Goal: Transaction & Acquisition: Purchase product/service

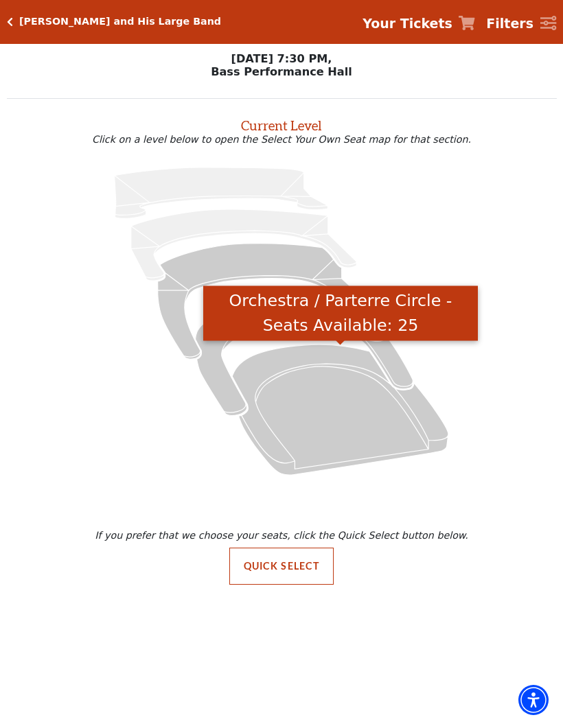
click at [334, 410] on icon "Orchestra / Parterre Circle - Seats Available: 25" at bounding box center [340, 409] width 216 height 130
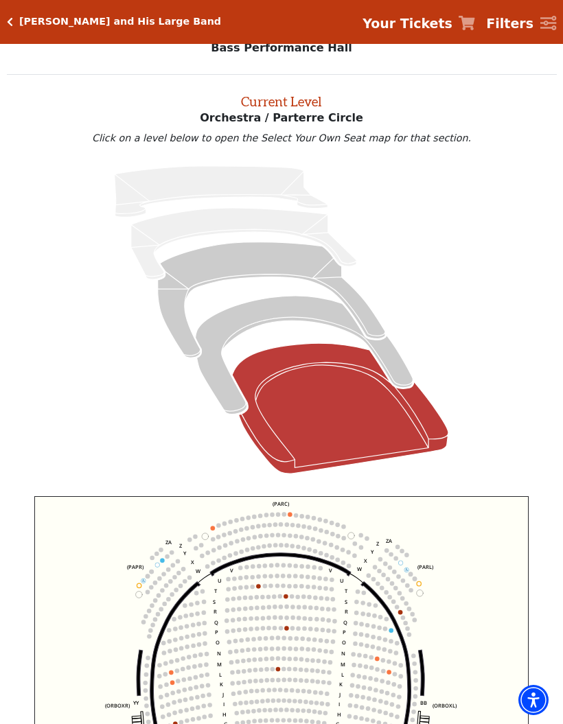
scroll to position [52, 0]
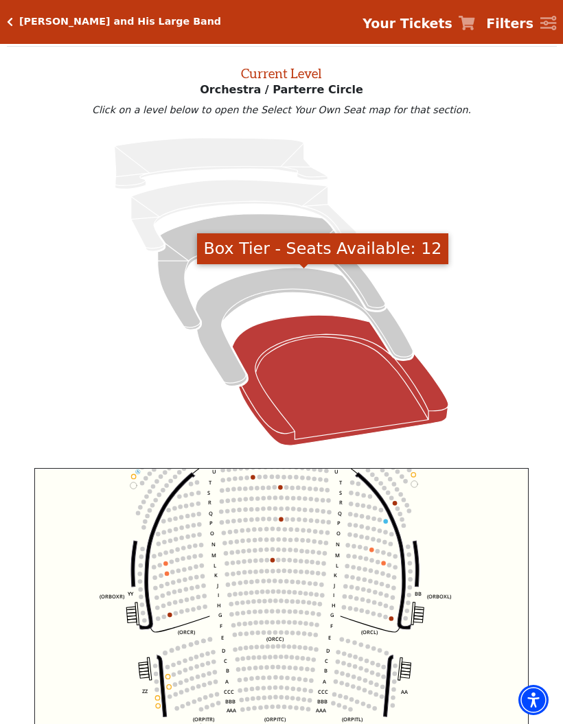
click at [397, 339] on icon "Box Tier - Seats Available: 12" at bounding box center [305, 327] width 218 height 119
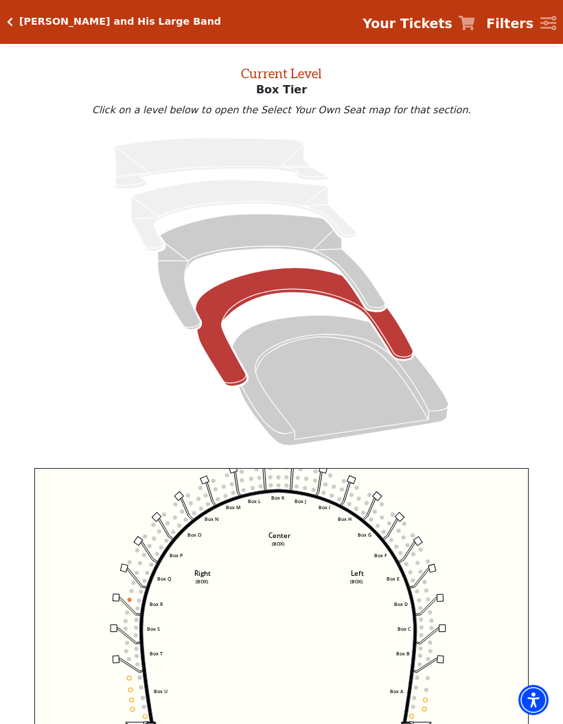
click at [11, 19] on icon "Click here to go back to filters" at bounding box center [10, 22] width 6 height 10
click at [7, 26] on icon "Click here to go back to filters" at bounding box center [10, 22] width 6 height 10
click at [8, 26] on icon "Click here to go back to filters" at bounding box center [10, 22] width 6 height 10
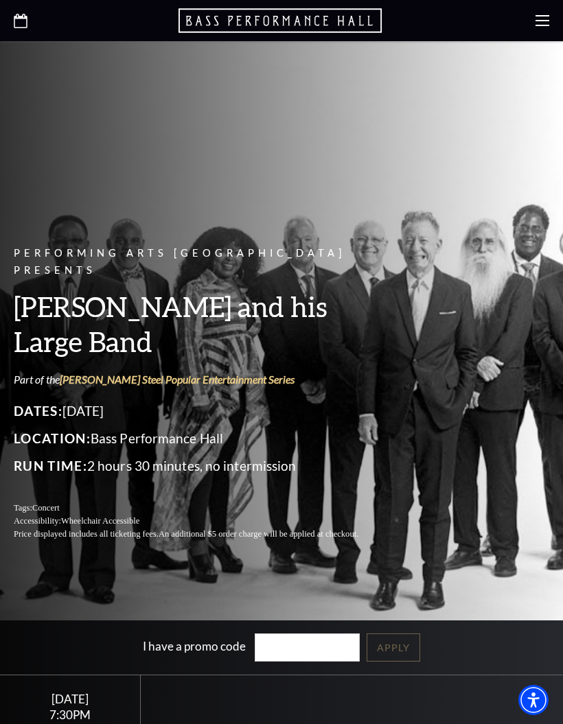
click at [414, 201] on div "Performing Arts Fort Worth Presents [PERSON_NAME] and his Large Band Part of th…" at bounding box center [281, 331] width 563 height 447
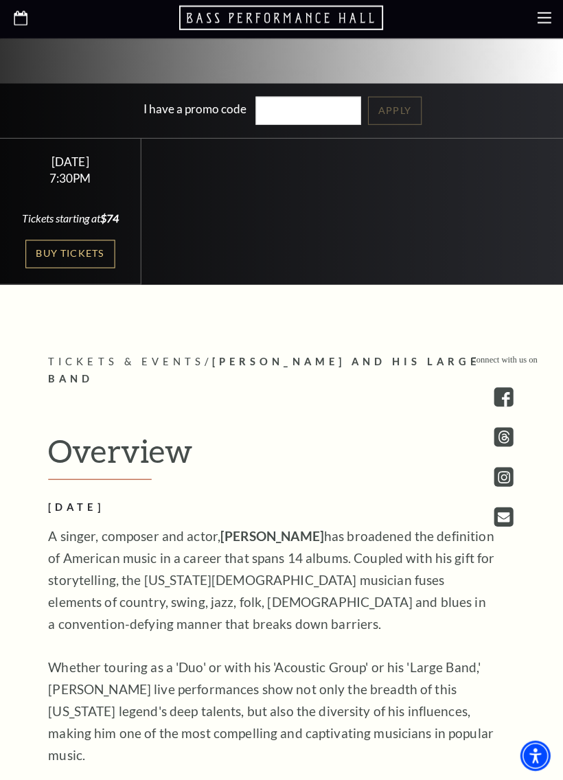
scroll to position [580, 0]
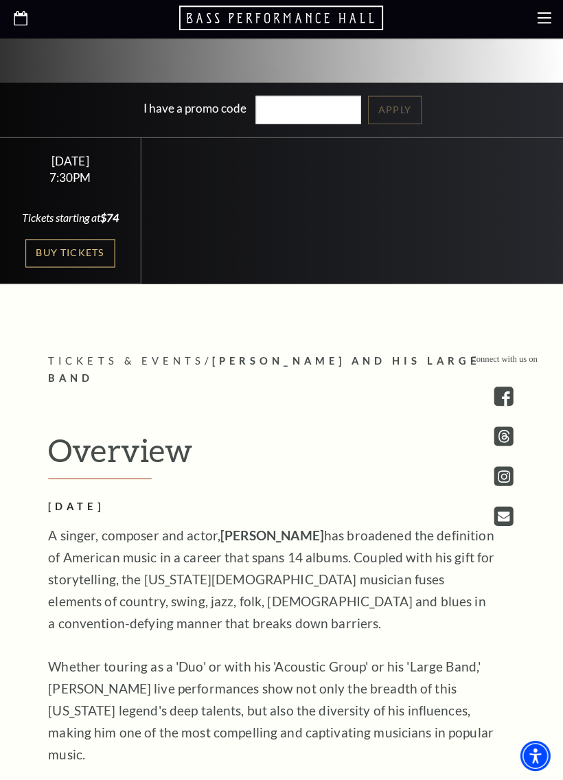
click at [56, 255] on link "Buy Tickets" at bounding box center [69, 255] width 89 height 28
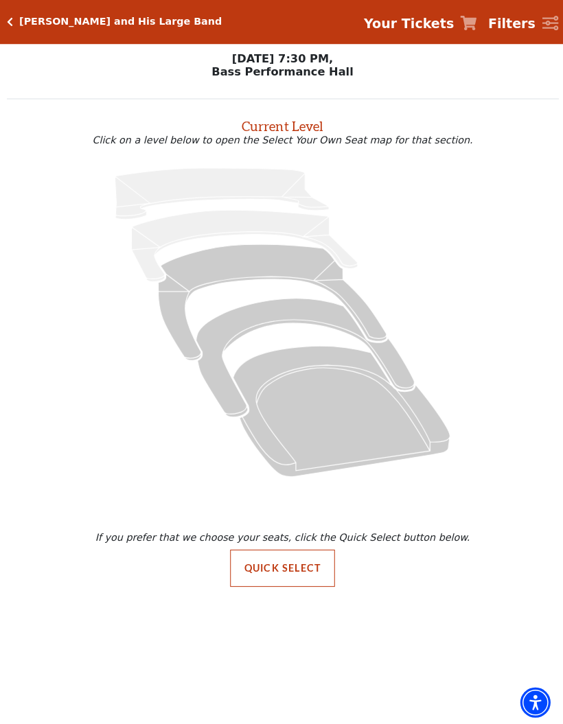
click at [285, 563] on button "Quick Select" at bounding box center [281, 566] width 105 height 37
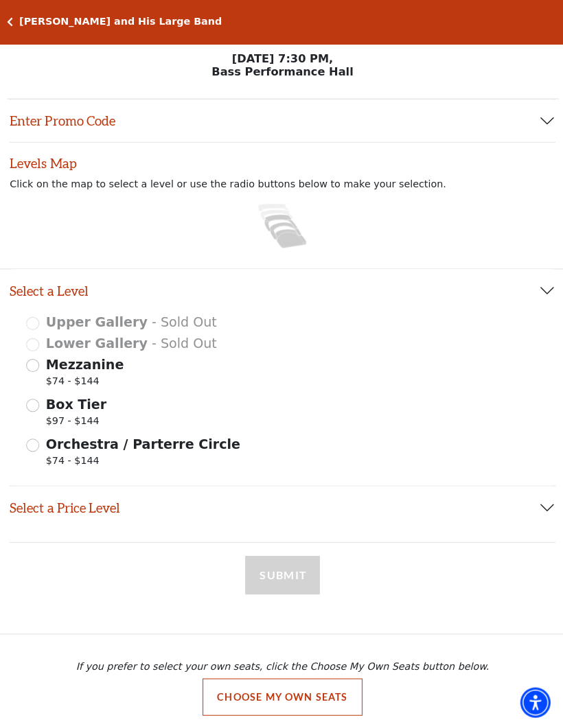
click at [32, 365] on input "Mezzanine $74 - $144" at bounding box center [32, 364] width 13 height 13
radio input "true"
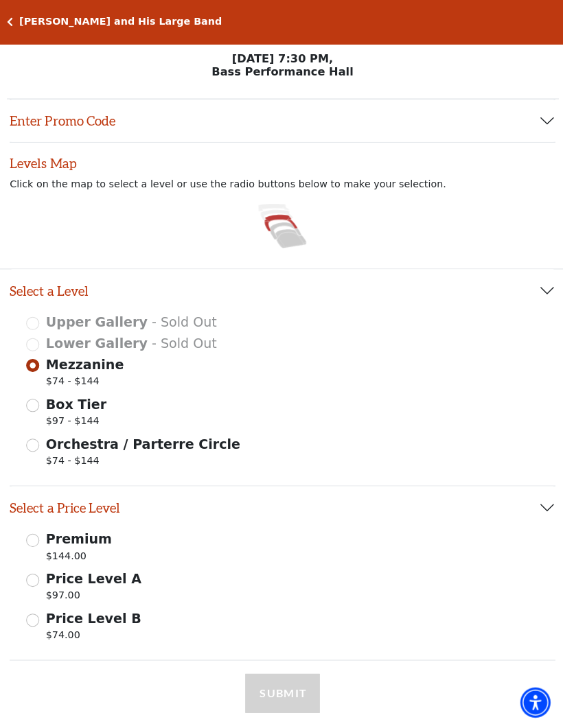
click at [30, 447] on input "Orchestra / Parterre Circle $74 - $144" at bounding box center [32, 443] width 13 height 13
radio input "true"
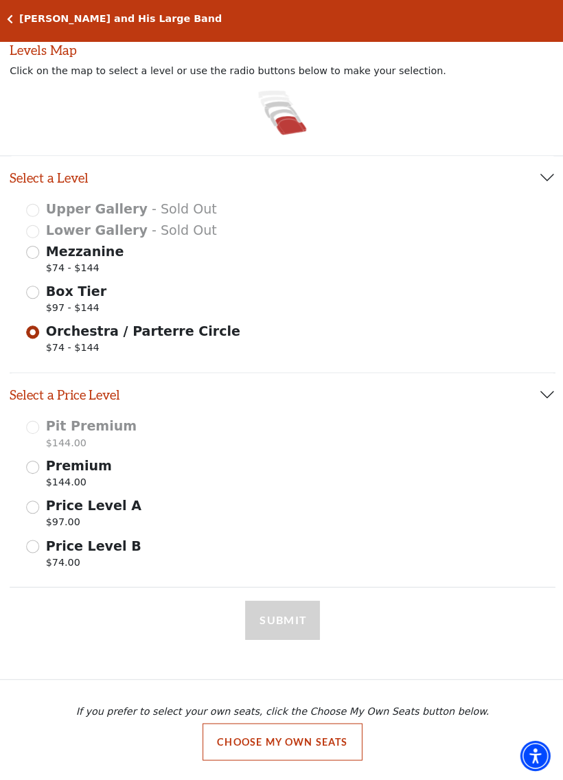
scroll to position [108, 0]
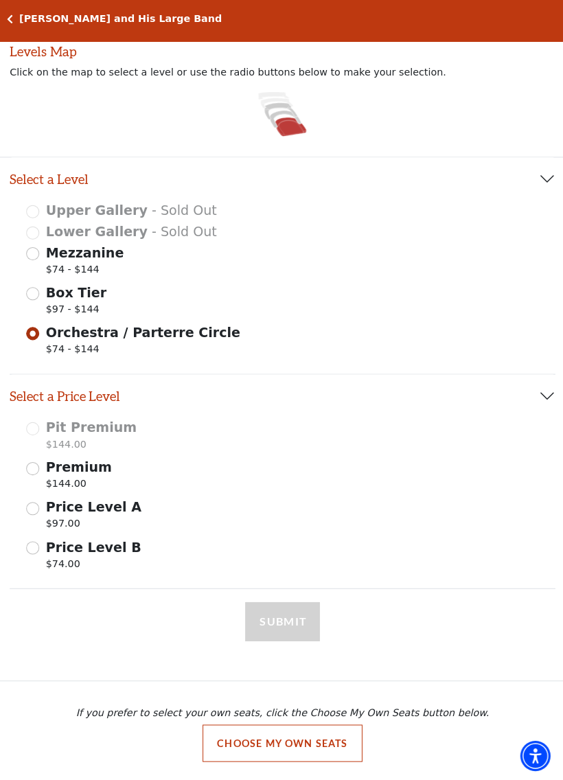
click at [37, 545] on input "Price Level B $74.00" at bounding box center [32, 548] width 13 height 13
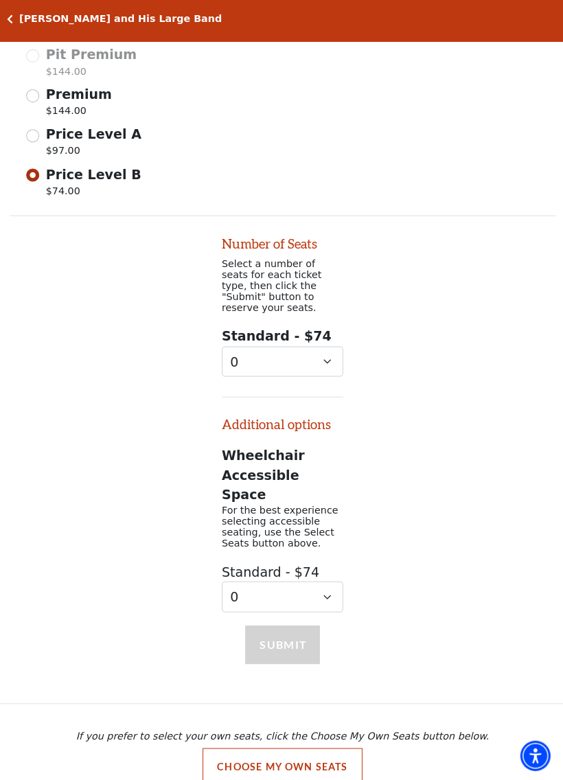
scroll to position [480, 0]
click at [325, 351] on select "0 1 2 3 4 5 6 7 8 9" at bounding box center [281, 362] width 121 height 31
select select "2"
click at [307, 723] on button "Choose My Own Seats" at bounding box center [281, 765] width 159 height 37
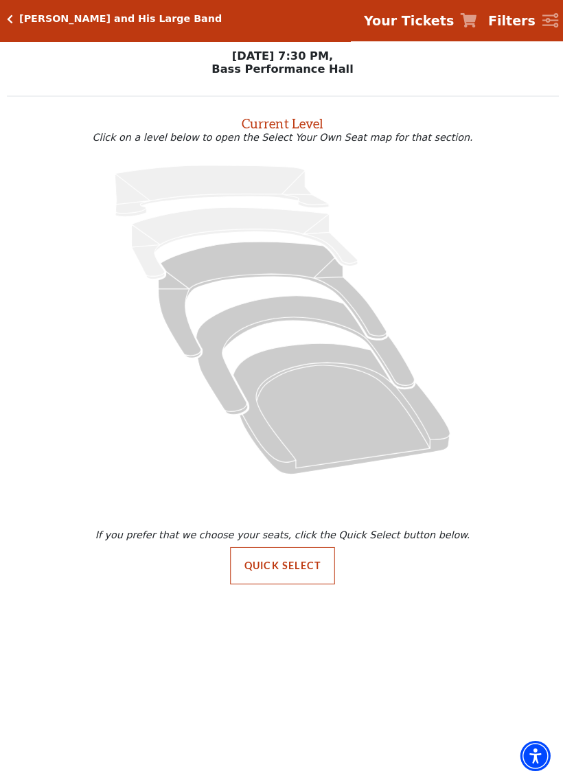
scroll to position [0, 0]
click at [381, 430] on icon at bounding box center [340, 409] width 216 height 130
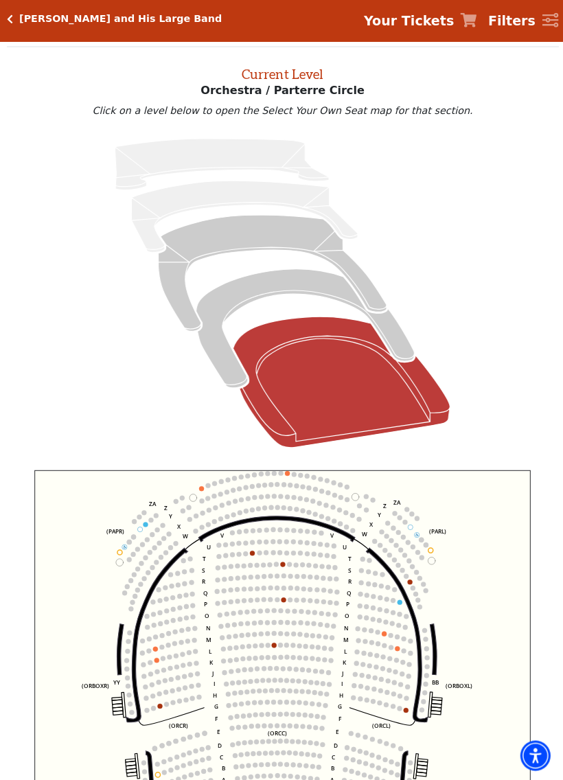
scroll to position [49, 0]
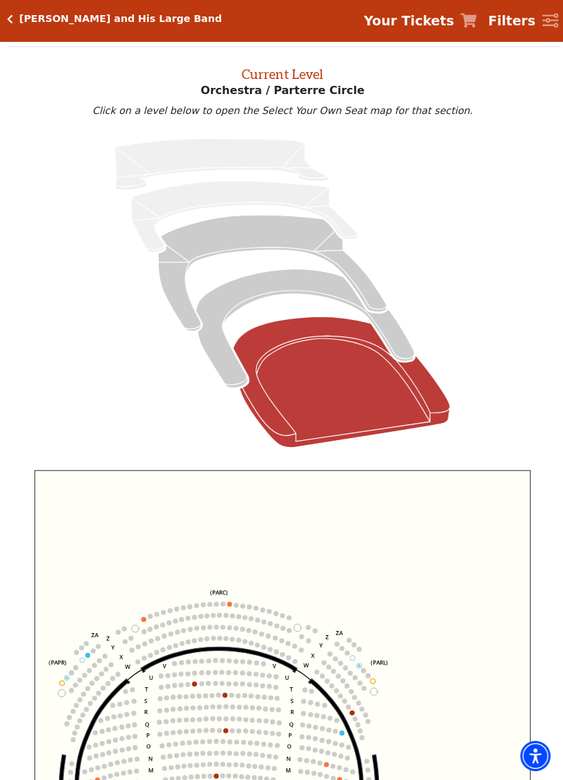
click at [392, 342] on icon at bounding box center [305, 329] width 218 height 119
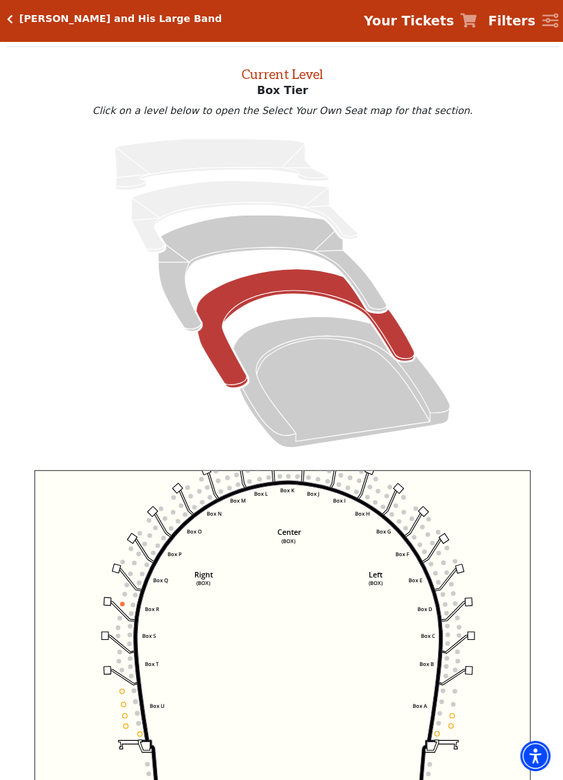
click at [367, 294] on icon at bounding box center [271, 275] width 227 height 116
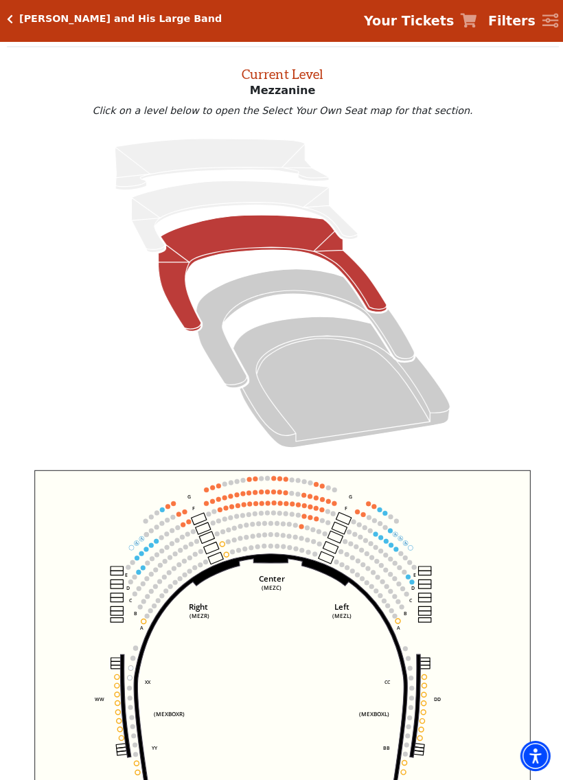
click at [309, 516] on circle at bounding box center [309, 517] width 5 height 5
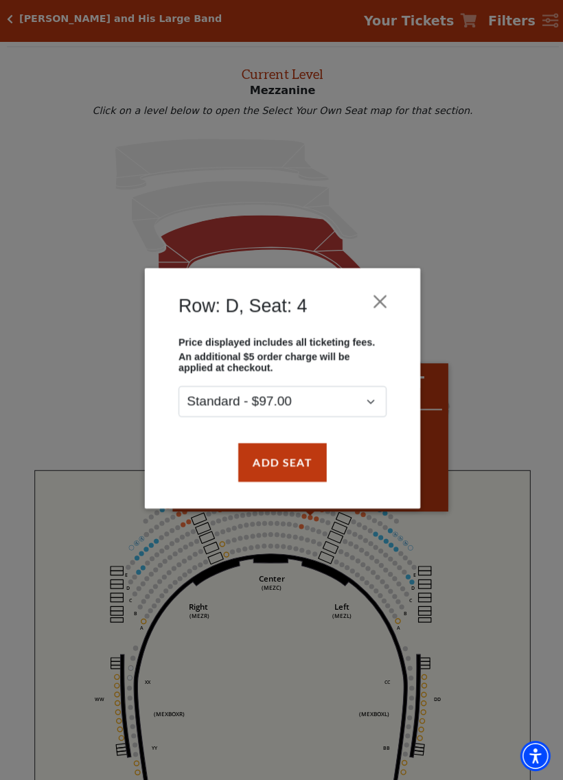
click at [296, 456] on button "Add Seat" at bounding box center [281, 463] width 88 height 38
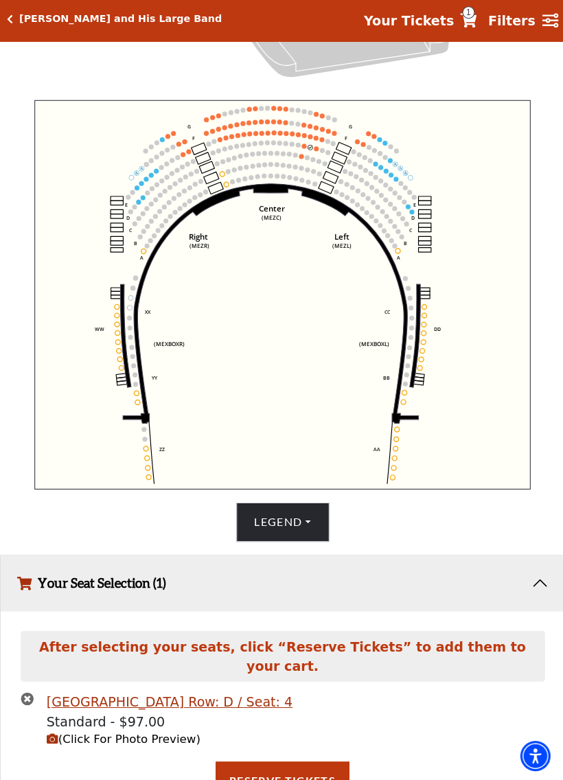
scroll to position [419, 0]
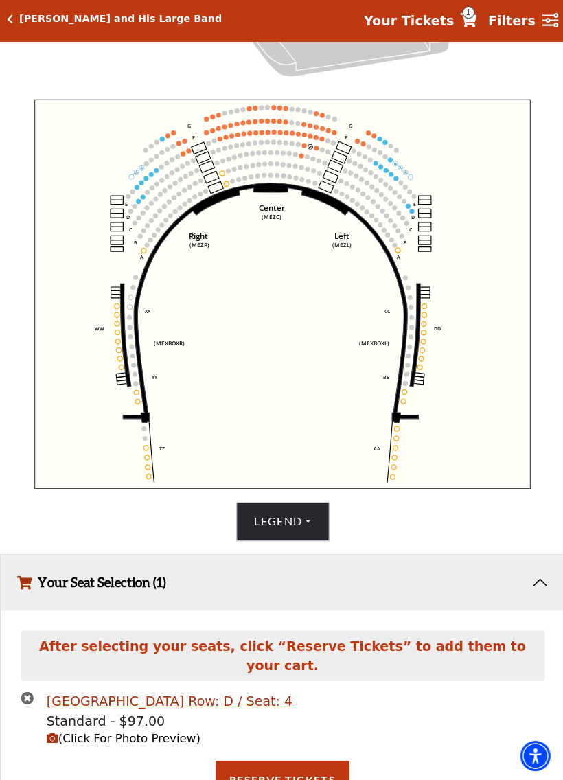
click at [314, 141] on circle at bounding box center [314, 139] width 5 height 5
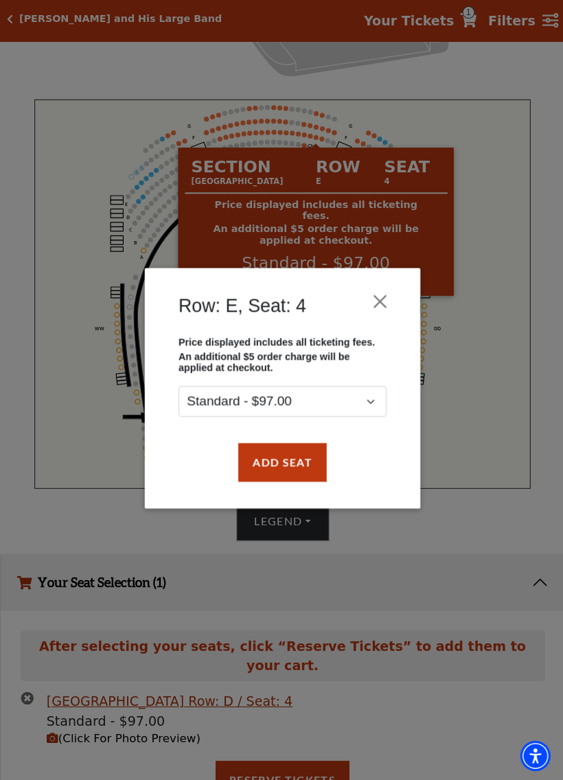
click at [381, 307] on button "Close" at bounding box center [379, 303] width 26 height 26
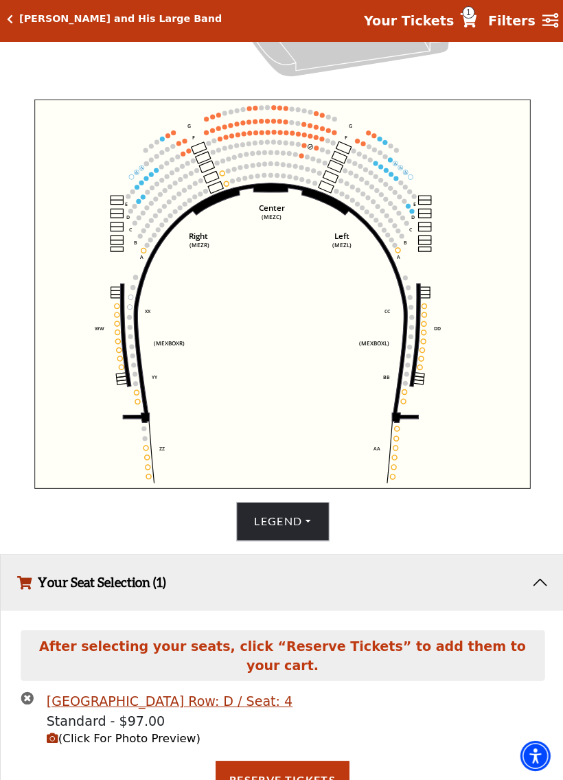
click at [371, 207] on icon "Center (MEZC) Right (MEZR) Left (MEZL) (MEXBOXR) (MEXBOXL) XX WW CC DD YY BB ZZ…" at bounding box center [281, 296] width 495 height 388
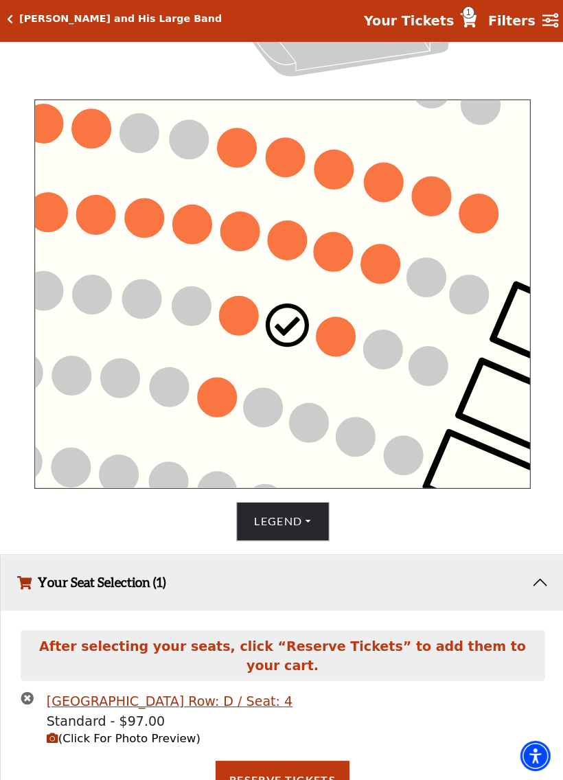
click at [328, 337] on circle at bounding box center [335, 338] width 38 height 38
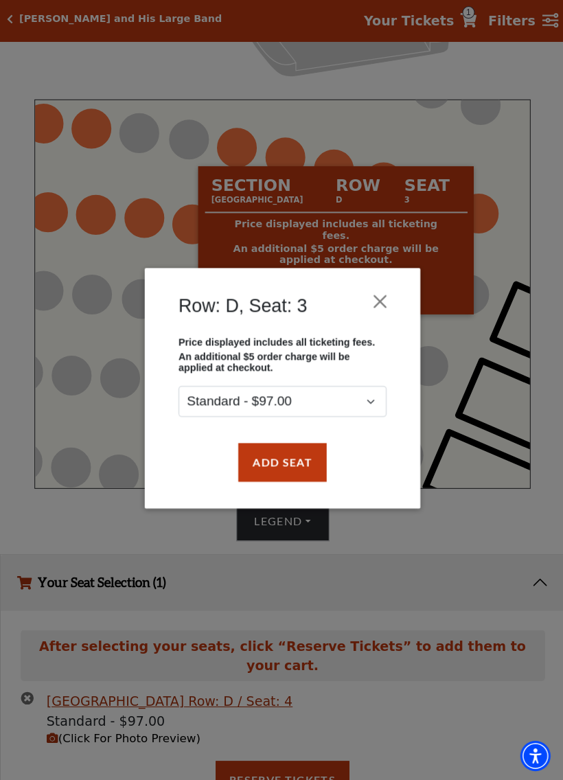
click at [299, 453] on button "Add Seat" at bounding box center [281, 463] width 88 height 38
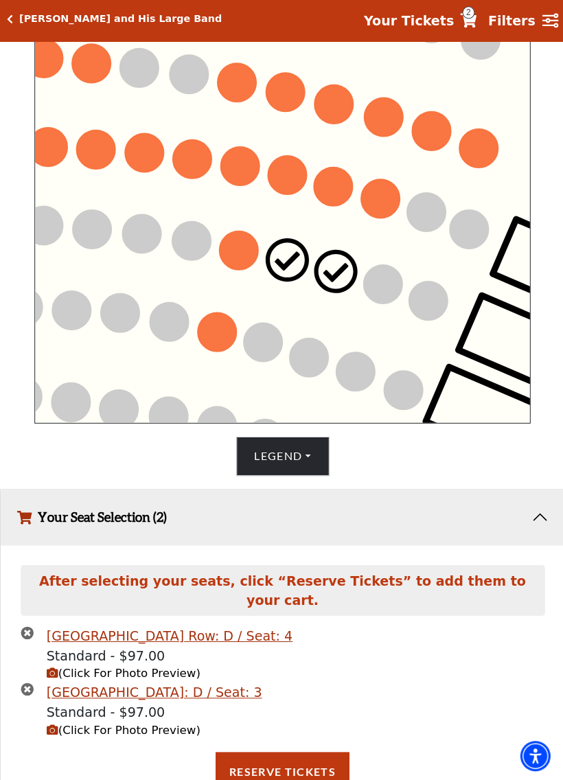
scroll to position [506, 0]
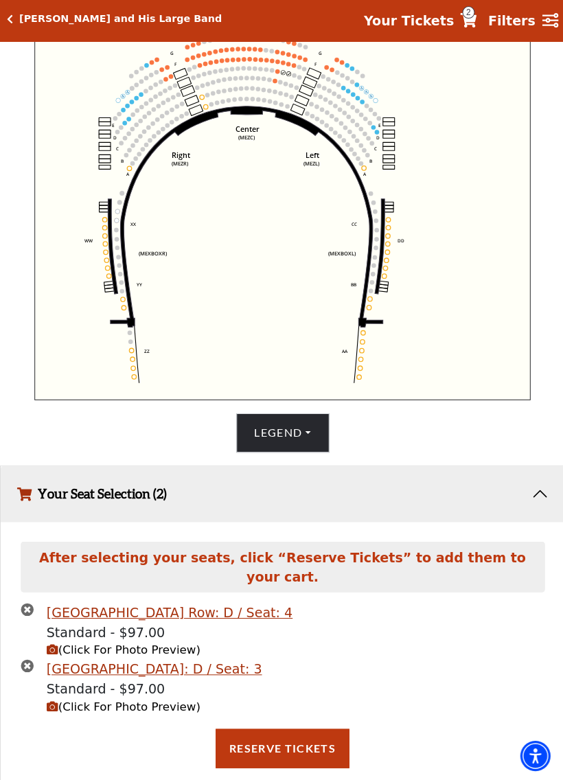
click at [69, 313] on icon "Center (MEZC) Right (MEZR) Left (MEZL) (MEXBOXR) (MEXBOXL) XX WW CC DD YY BB ZZ…" at bounding box center [281, 208] width 495 height 388
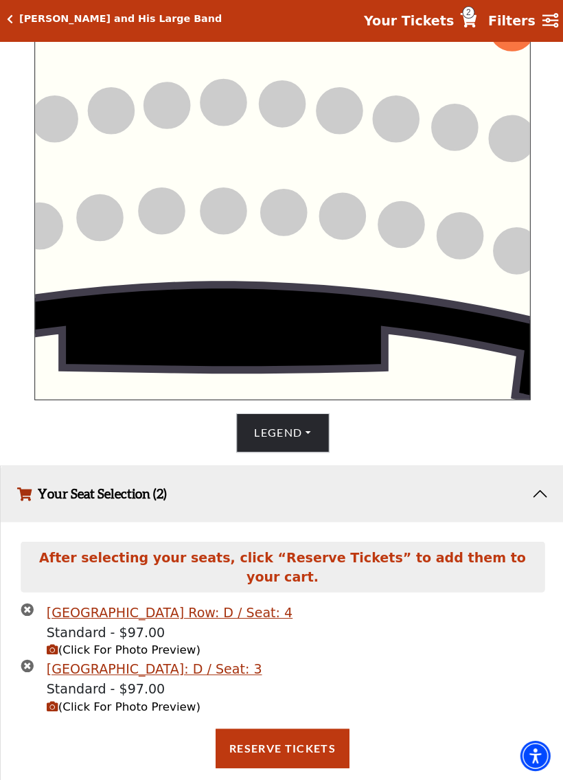
click at [432, 251] on icon "Center (MEZC) Right (MEZR) Left (MEZL) (MEXBOXR) (MEXBOXL) XX WW CC DD YY BB ZZ…" at bounding box center [281, 208] width 495 height 388
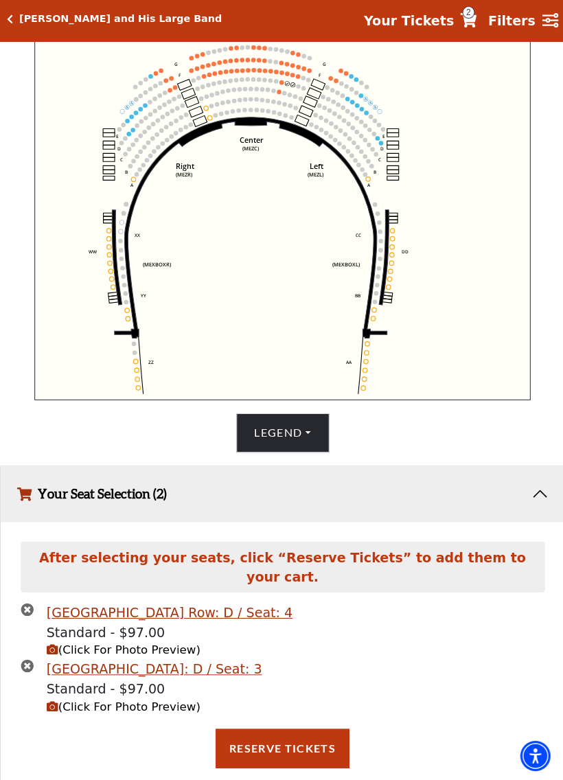
click at [304, 723] on button "Reserve Tickets" at bounding box center [281, 748] width 133 height 38
click at [164, 700] on span "(Click For Photo Preview)" at bounding box center [123, 706] width 153 height 13
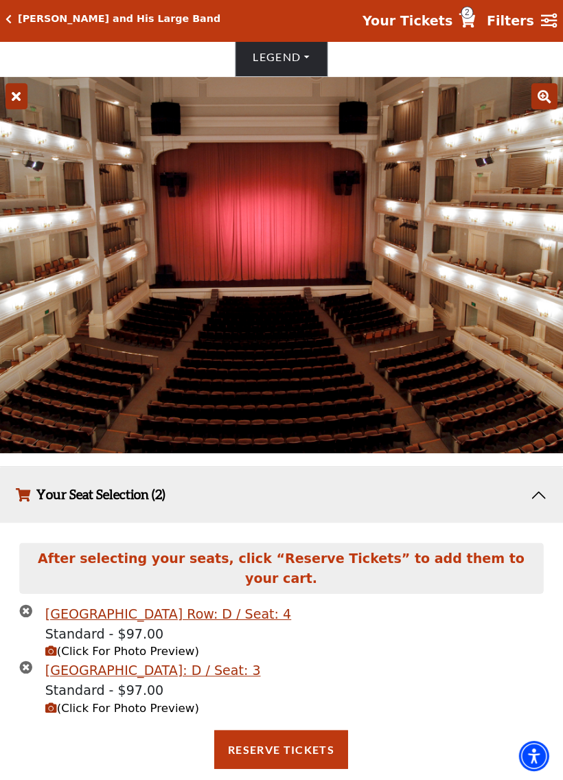
scroll to position [882, 0]
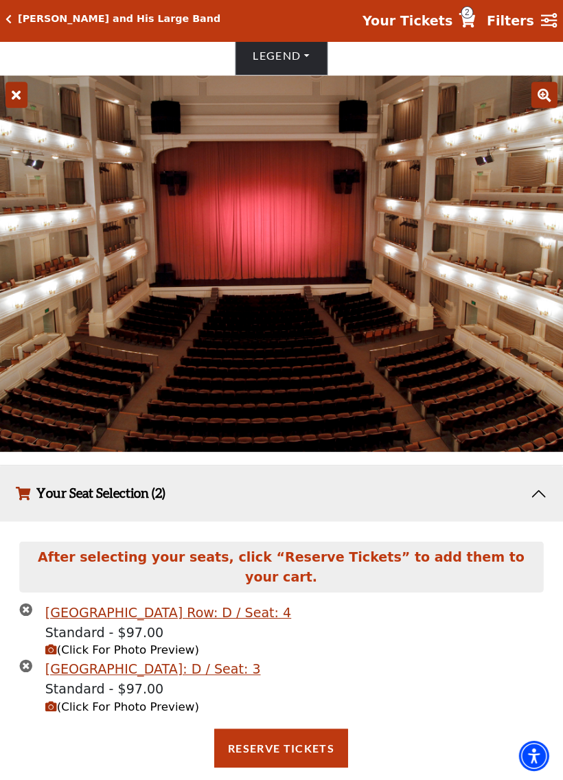
click at [445, 21] on strong "Your Tickets" at bounding box center [407, 23] width 90 height 15
click at [528, 493] on button "Your Seat Selection (2)" at bounding box center [281, 495] width 561 height 56
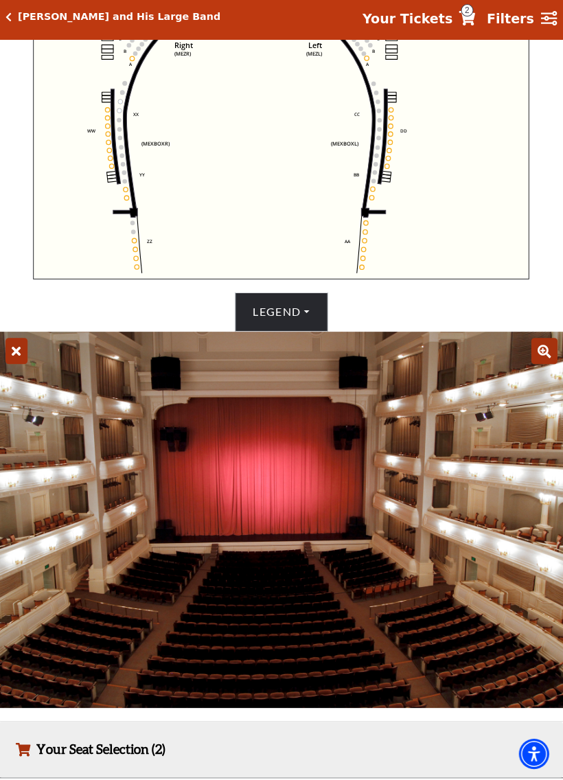
scroll to position [627, 0]
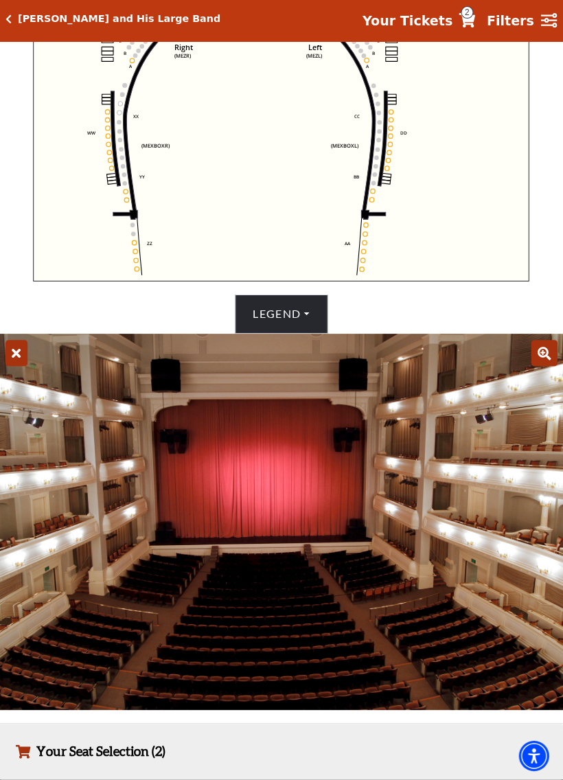
click at [464, 14] on link "Your Tickets 2" at bounding box center [418, 24] width 113 height 20
click at [510, 21] on strong "Filters" at bounding box center [509, 23] width 47 height 15
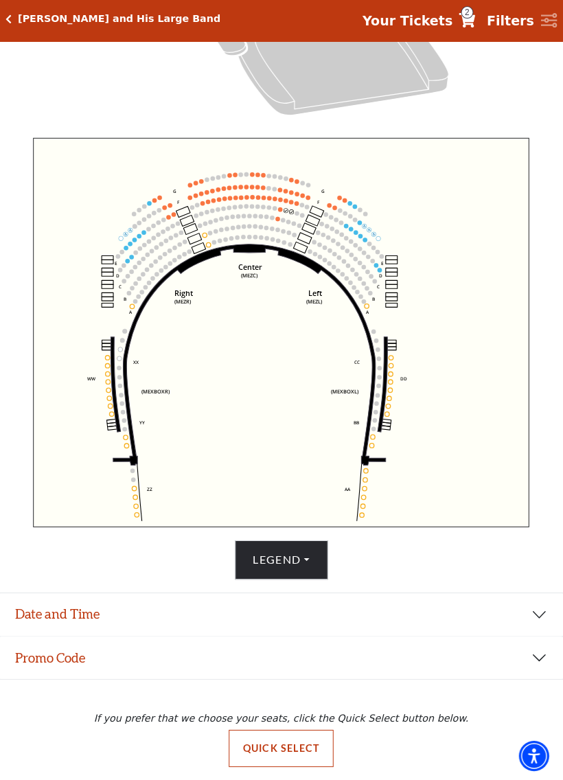
scroll to position [383, 0]
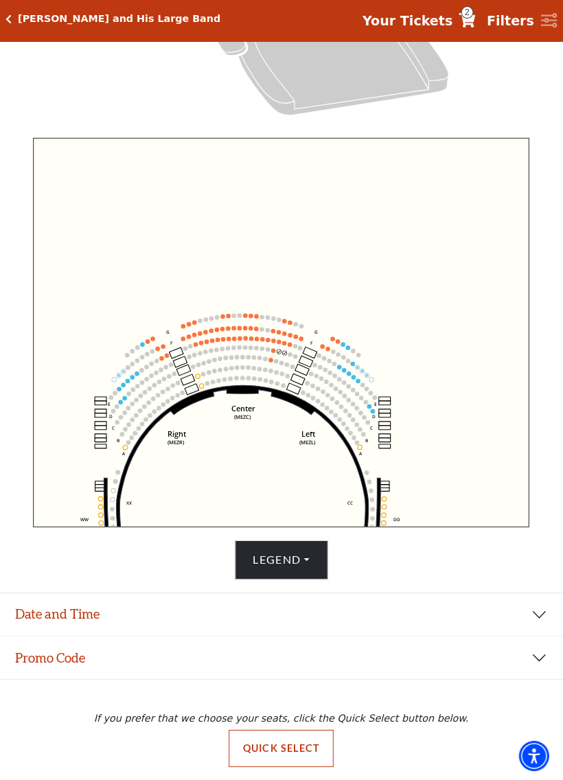
click at [515, 20] on strong "Filters" at bounding box center [509, 23] width 47 height 15
click at [442, 21] on strong "Your Tickets" at bounding box center [407, 23] width 90 height 15
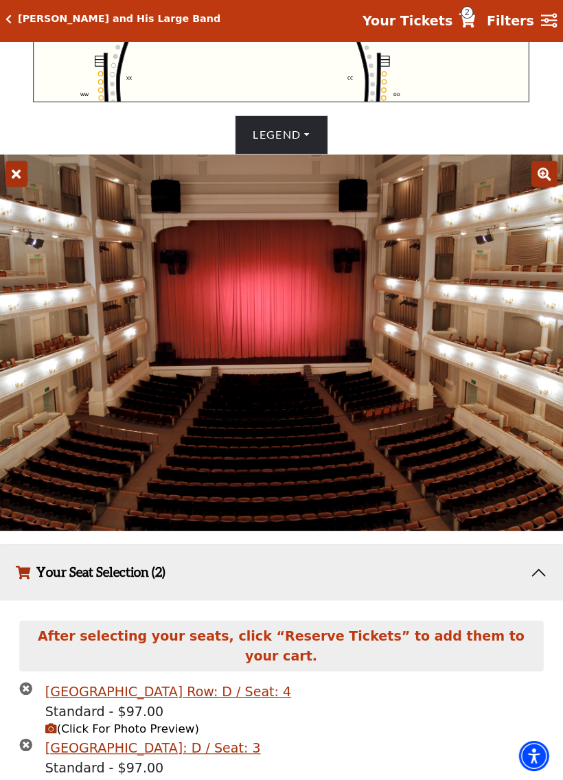
scroll to position [882, 0]
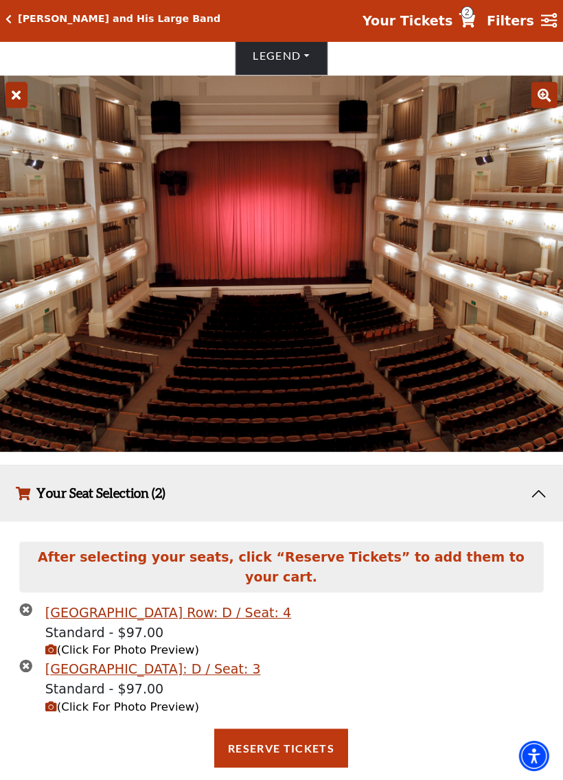
click at [296, 723] on button "Reserve Tickets" at bounding box center [281, 748] width 133 height 38
click at [536, 490] on button "Your Seat Selection (2)" at bounding box center [281, 495] width 561 height 56
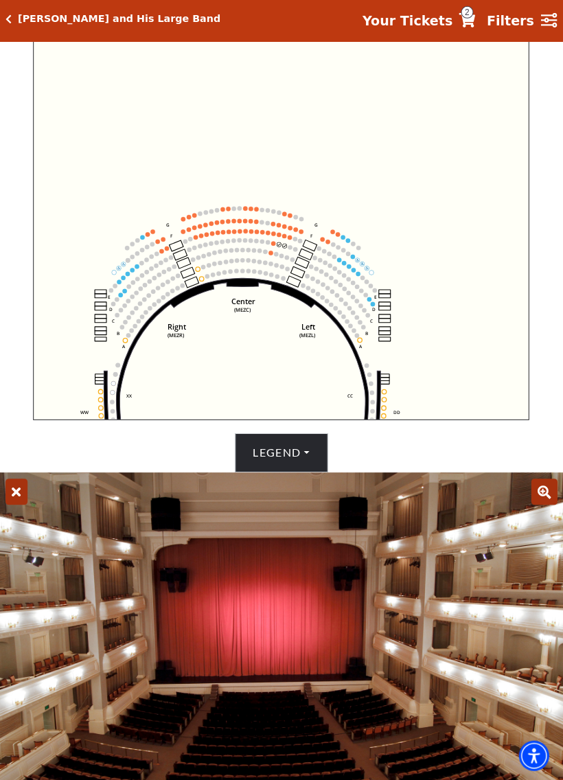
scroll to position [627, 0]
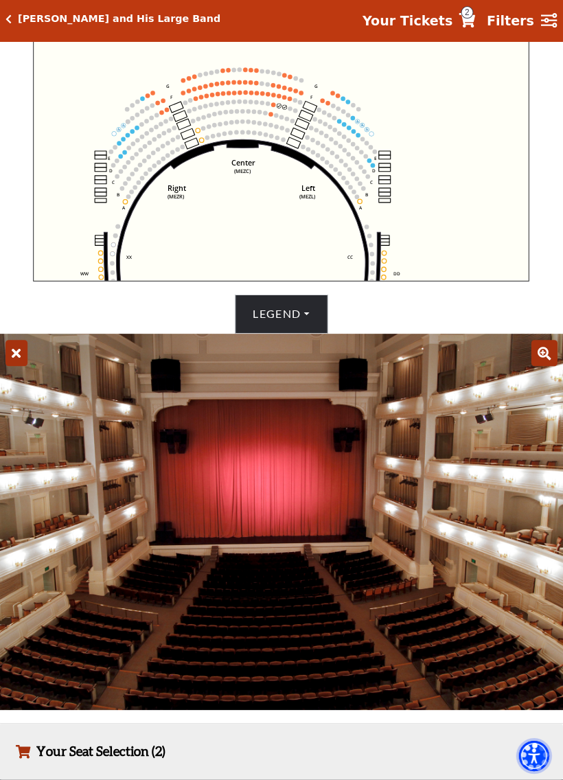
click at [524, 723] on img "Accessibility Menu" at bounding box center [534, 756] width 30 height 30
click at [303, 307] on button "Legend" at bounding box center [281, 315] width 93 height 38
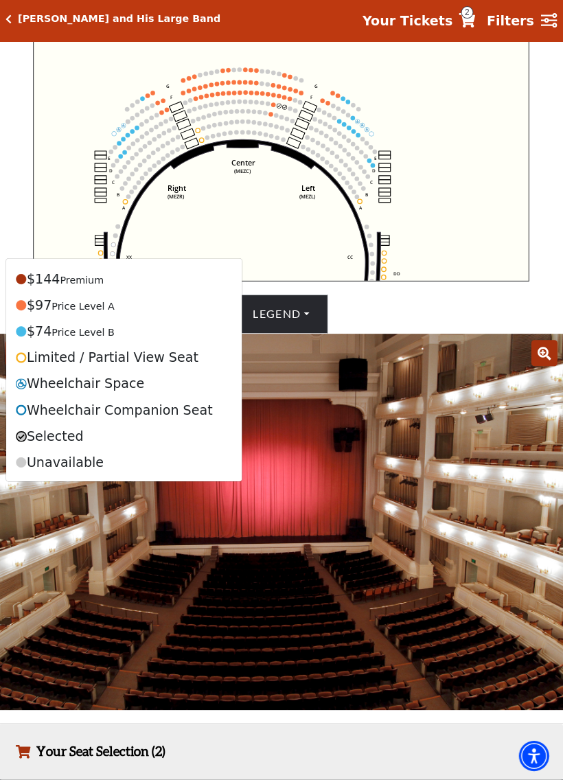
click at [40, 723] on button "Your Seat Selection (2)" at bounding box center [281, 751] width 561 height 56
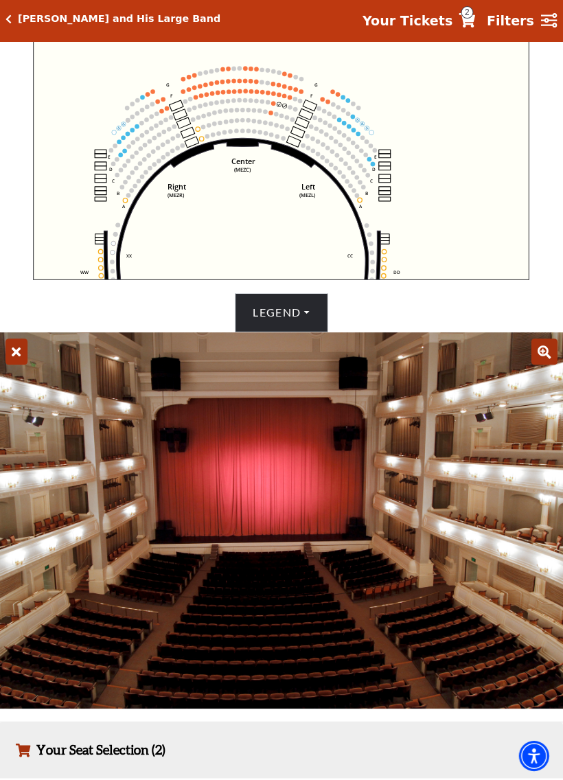
click at [95, 723] on button "Your Seat Selection (2)" at bounding box center [281, 750] width 561 height 56
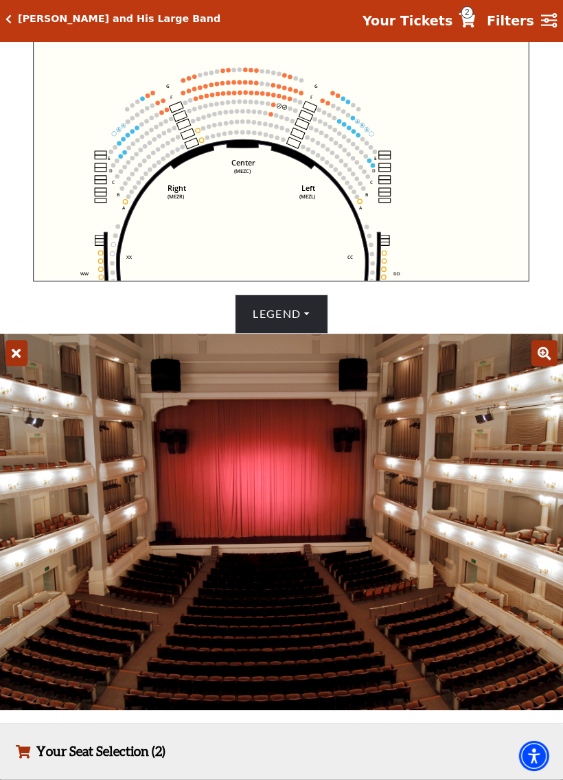
click at [8, 356] on icon at bounding box center [18, 354] width 22 height 26
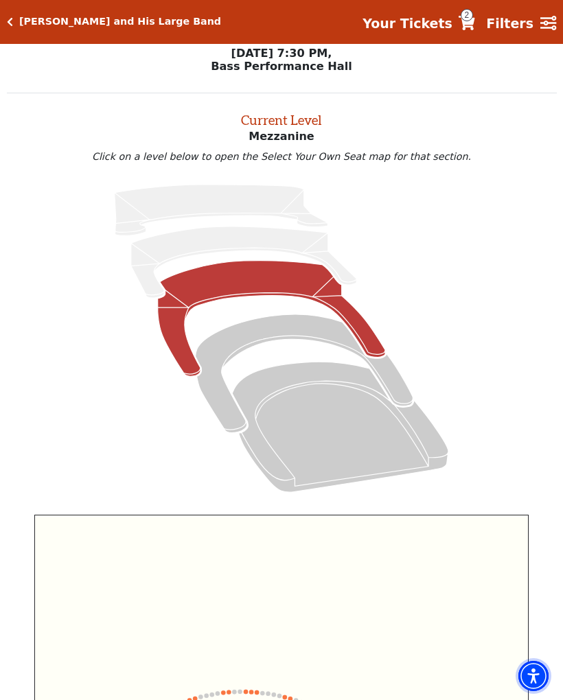
scroll to position [0, 0]
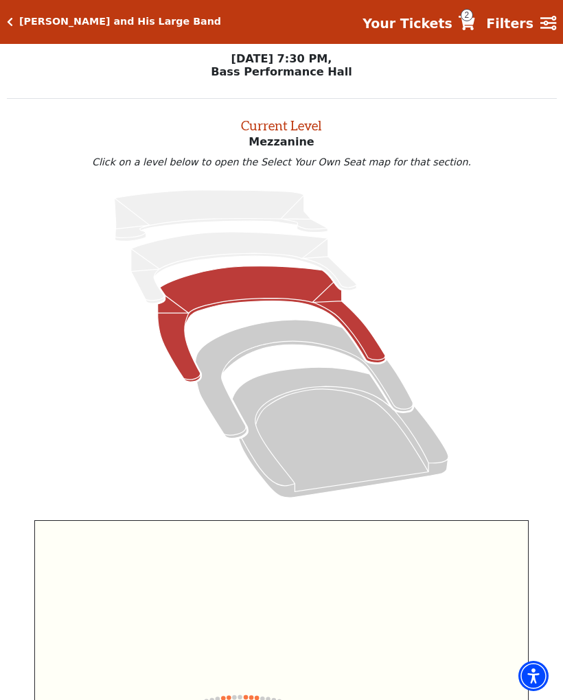
click at [434, 27] on strong "Your Tickets" at bounding box center [407, 23] width 90 height 15
click at [475, 25] on icon "Your Tickets" at bounding box center [466, 23] width 16 height 14
click at [475, 27] on icon "Your Tickets" at bounding box center [466, 23] width 16 height 14
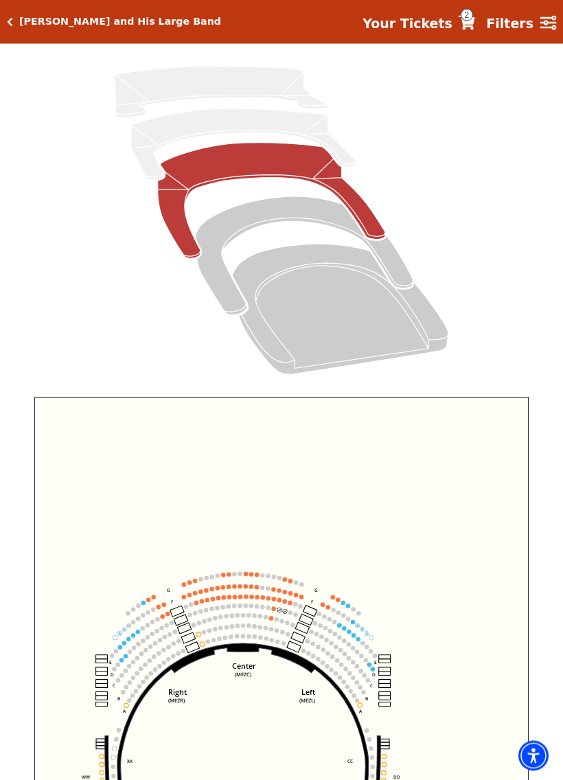
scroll to position [252, 0]
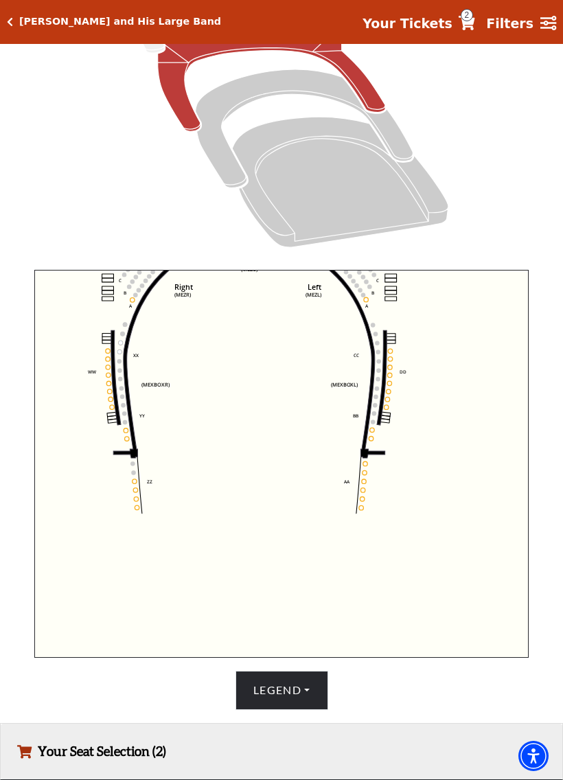
click at [477, 573] on icon "Center (MEZC) Right (MEZR) Left (MEZL) (MEXBOXR) (MEXBOXL) XX WW CC DD YY BB ZZ…" at bounding box center [281, 464] width 495 height 388
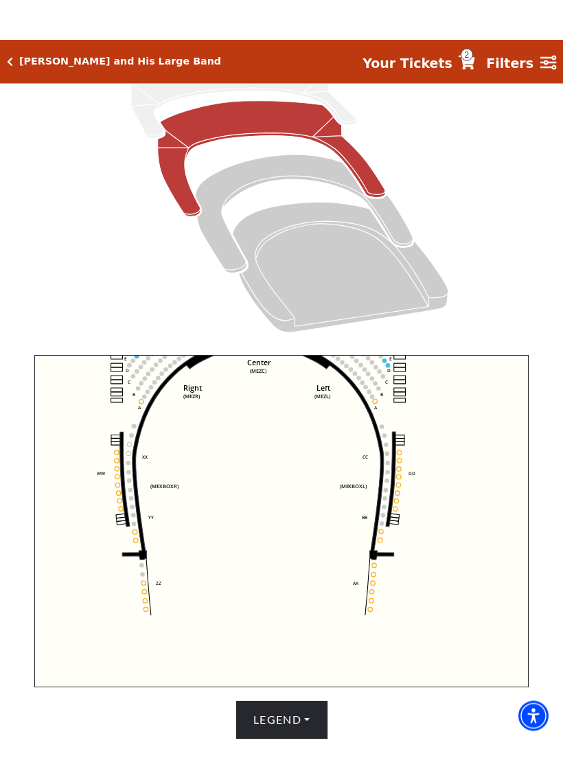
scroll to position [0, 0]
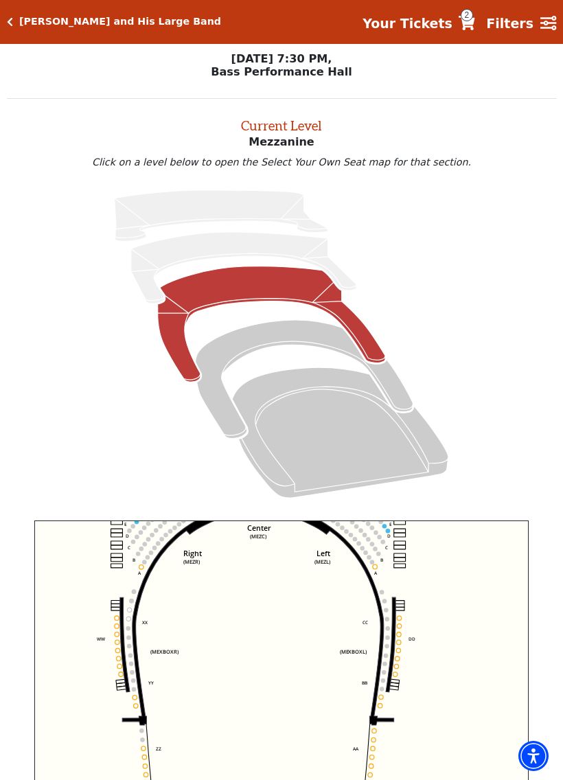
click at [538, 18] on link "Filters" at bounding box center [521, 24] width 70 height 20
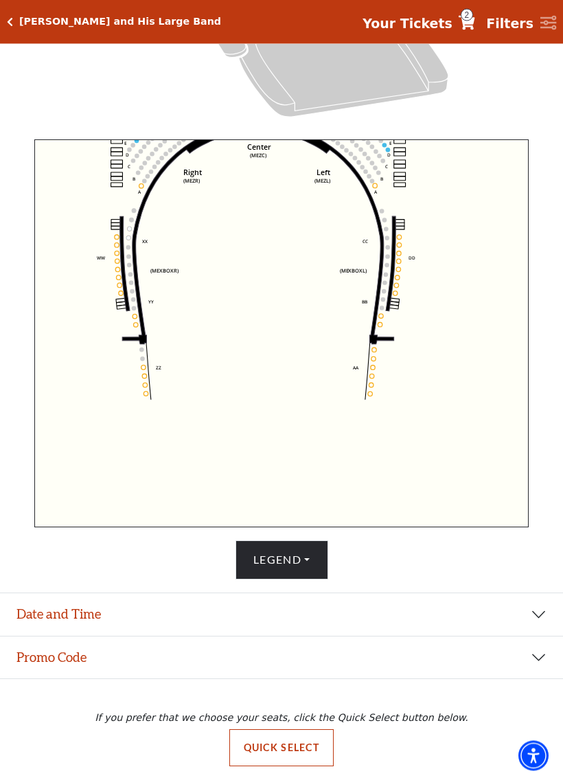
scroll to position [383, 0]
click at [79, 616] on button "Date and Time" at bounding box center [281, 615] width 563 height 43
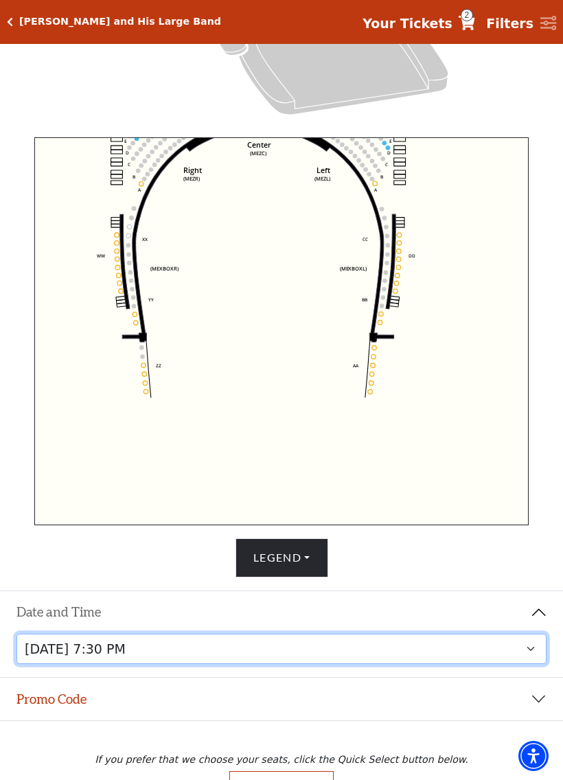
click at [530, 653] on select "Friday, October 17 at 7:30 PM" at bounding box center [281, 648] width 530 height 31
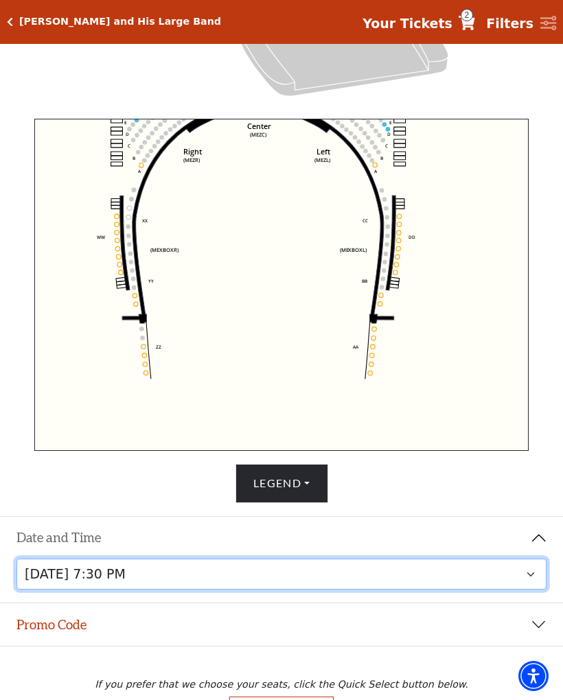
scroll to position [400, 0]
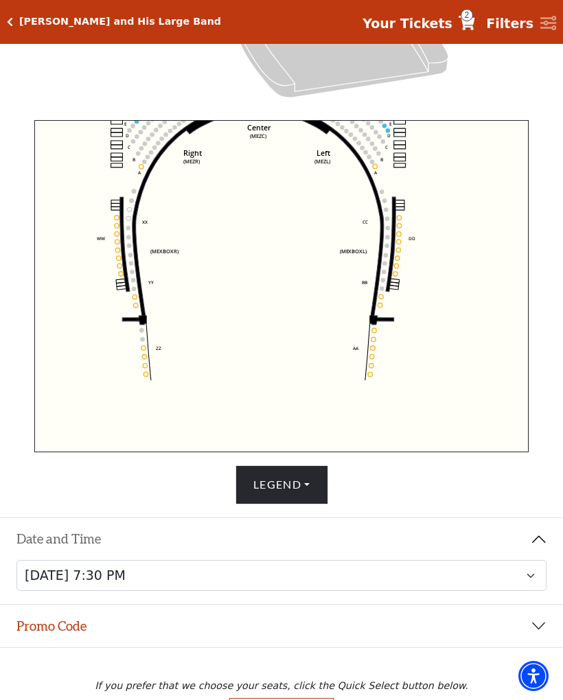
click at [334, 627] on button "Promo Code" at bounding box center [281, 626] width 563 height 43
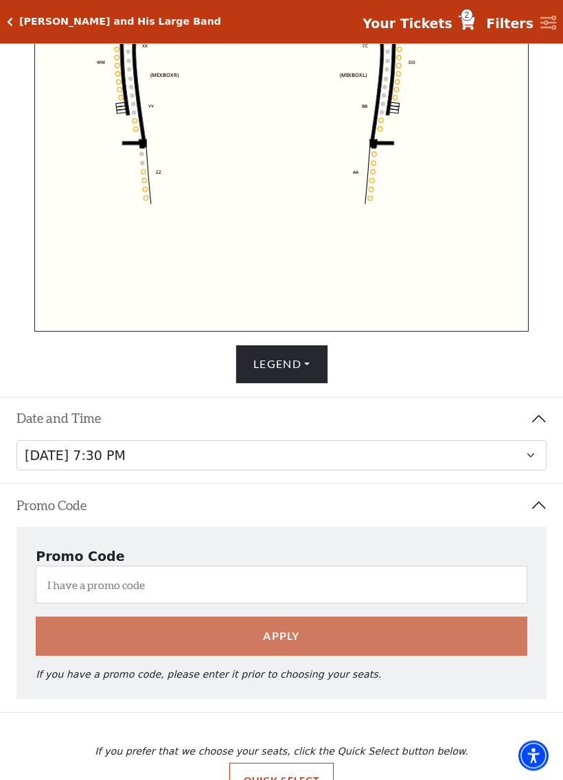
scroll to position [612, 0]
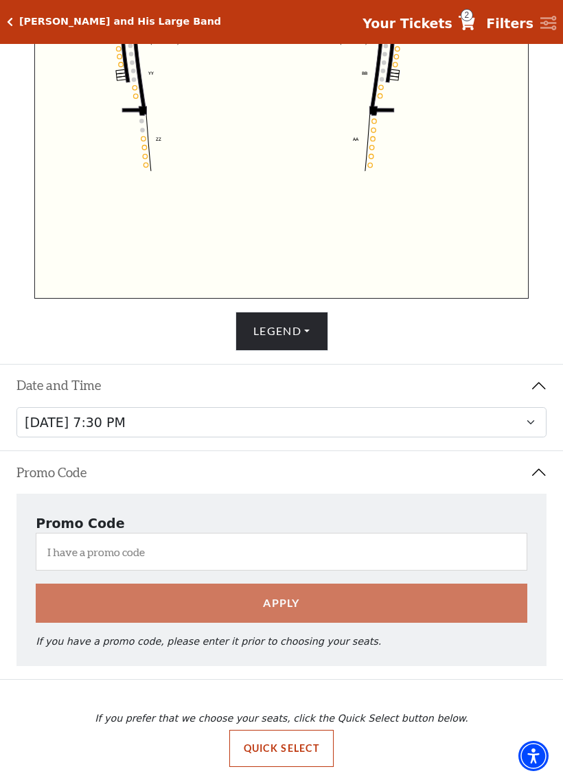
click at [375, 598] on div "Apply" at bounding box center [282, 602] width 504 height 38
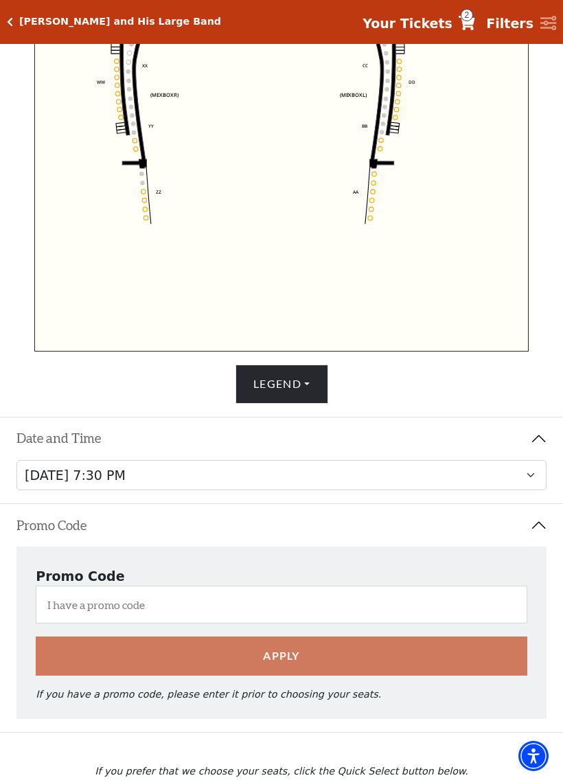
click at [537, 528] on button "Promo Code" at bounding box center [281, 525] width 563 height 43
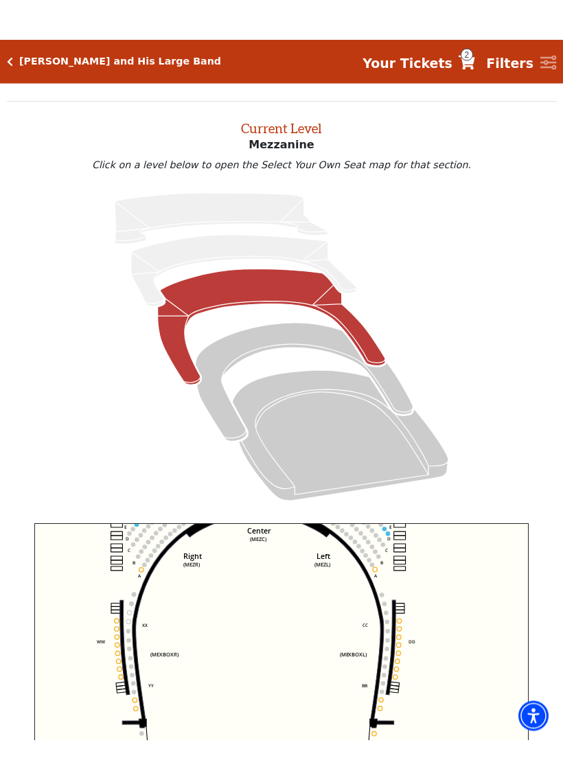
scroll to position [0, 0]
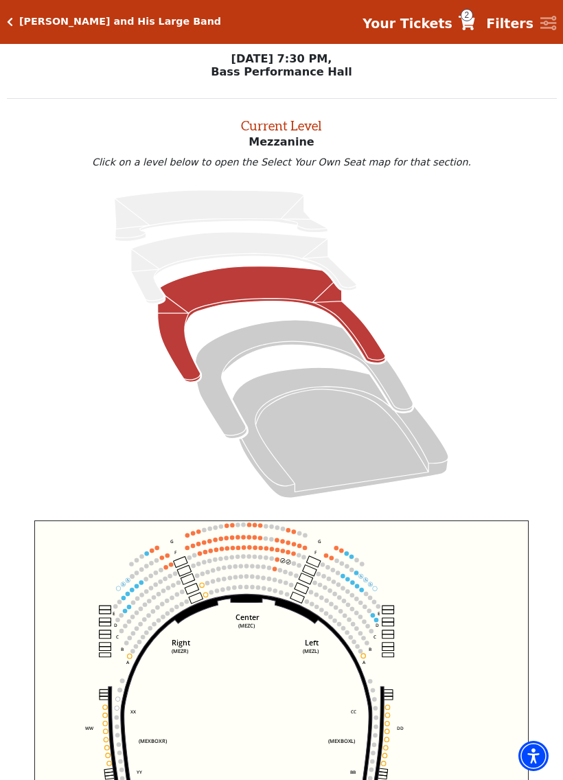
click at [420, 29] on strong "Your Tickets" at bounding box center [407, 23] width 90 height 15
click at [473, 15] on span "2" at bounding box center [466, 15] width 12 height 12
click at [473, 23] on icon "Your Tickets" at bounding box center [466, 23] width 16 height 14
click at [475, 20] on icon "Your Tickets" at bounding box center [466, 23] width 16 height 14
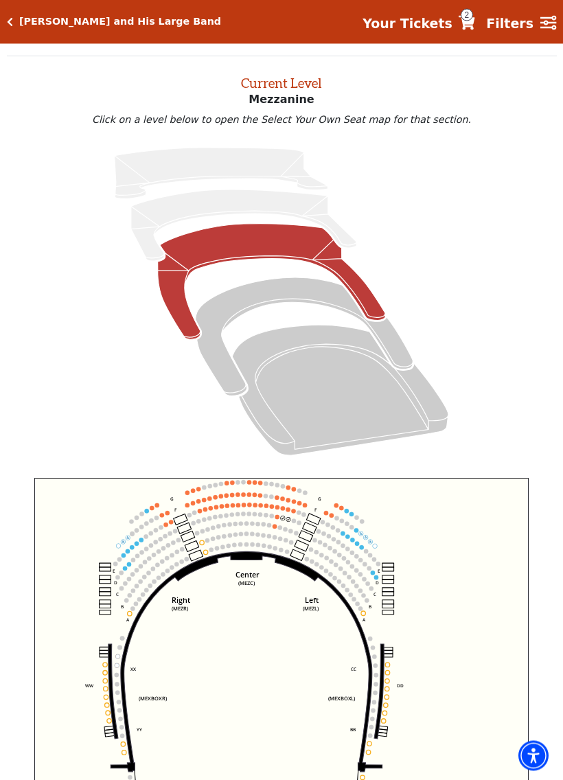
scroll to position [77, 0]
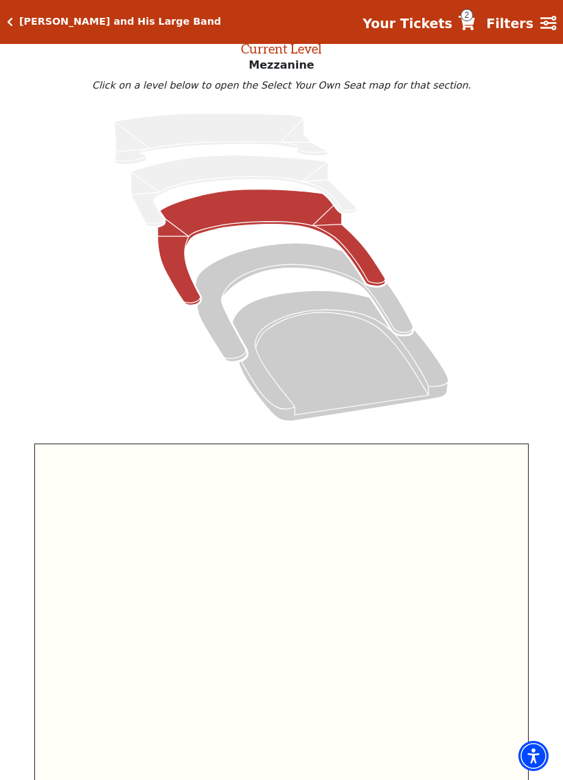
click at [475, 19] on icon "Your Tickets" at bounding box center [466, 23] width 16 height 14
click at [469, 27] on icon "Your Tickets" at bounding box center [466, 23] width 16 height 14
click at [27, 23] on h5 "Lyle Lovett and His Large Band" at bounding box center [120, 22] width 202 height 12
click at [40, 16] on h5 "Lyle Lovett and His Large Band" at bounding box center [120, 22] width 202 height 12
click at [408, 84] on p "Click on a level below to open the Select Your Own Seat map for that section." at bounding box center [282, 85] width 550 height 11
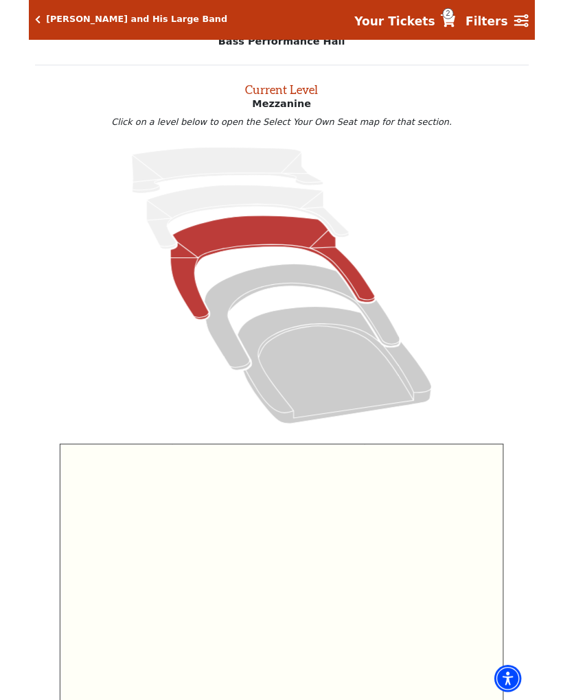
scroll to position [0, 0]
